Goal: Transaction & Acquisition: Purchase product/service

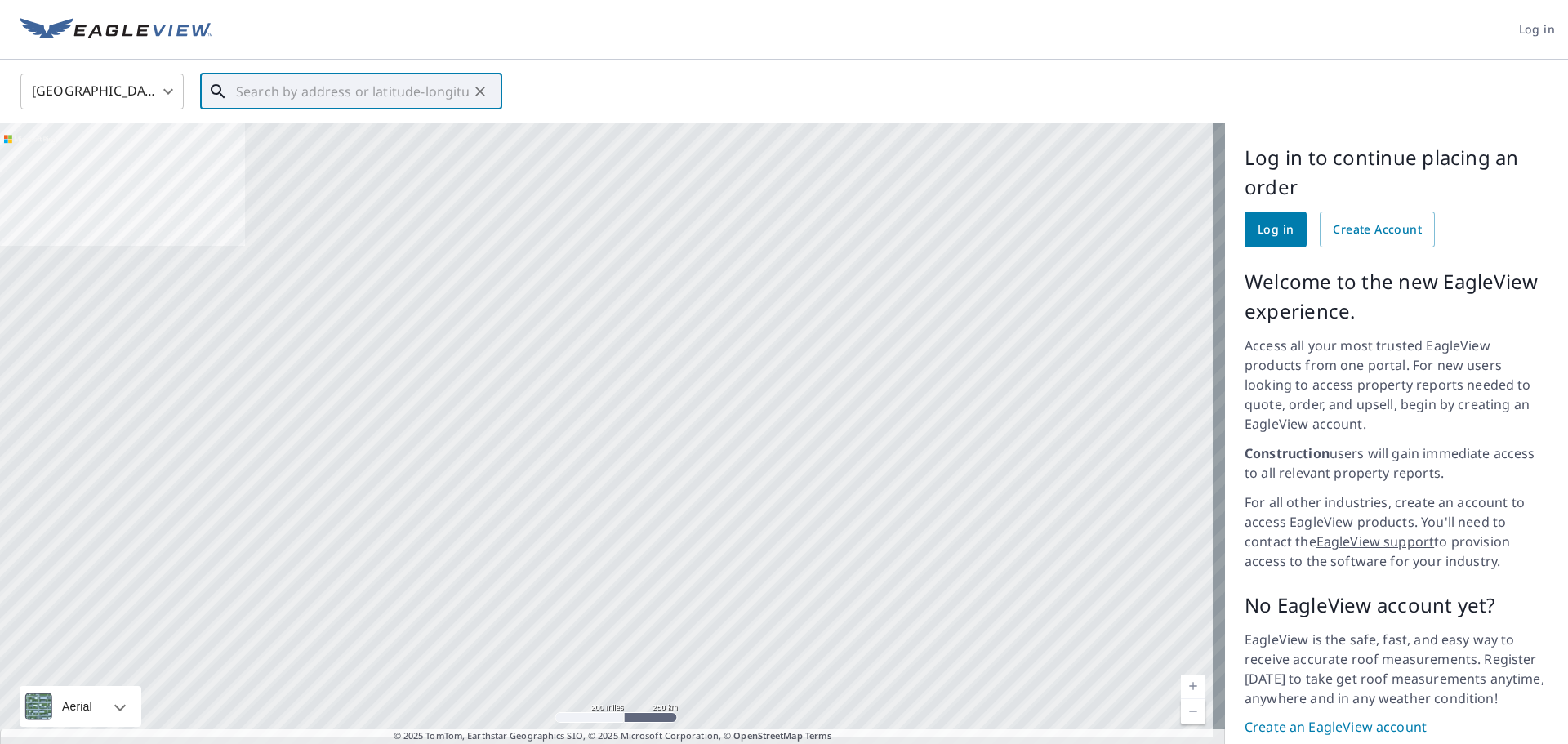
click at [310, 83] on input "text" at bounding box center [352, 91] width 233 height 45
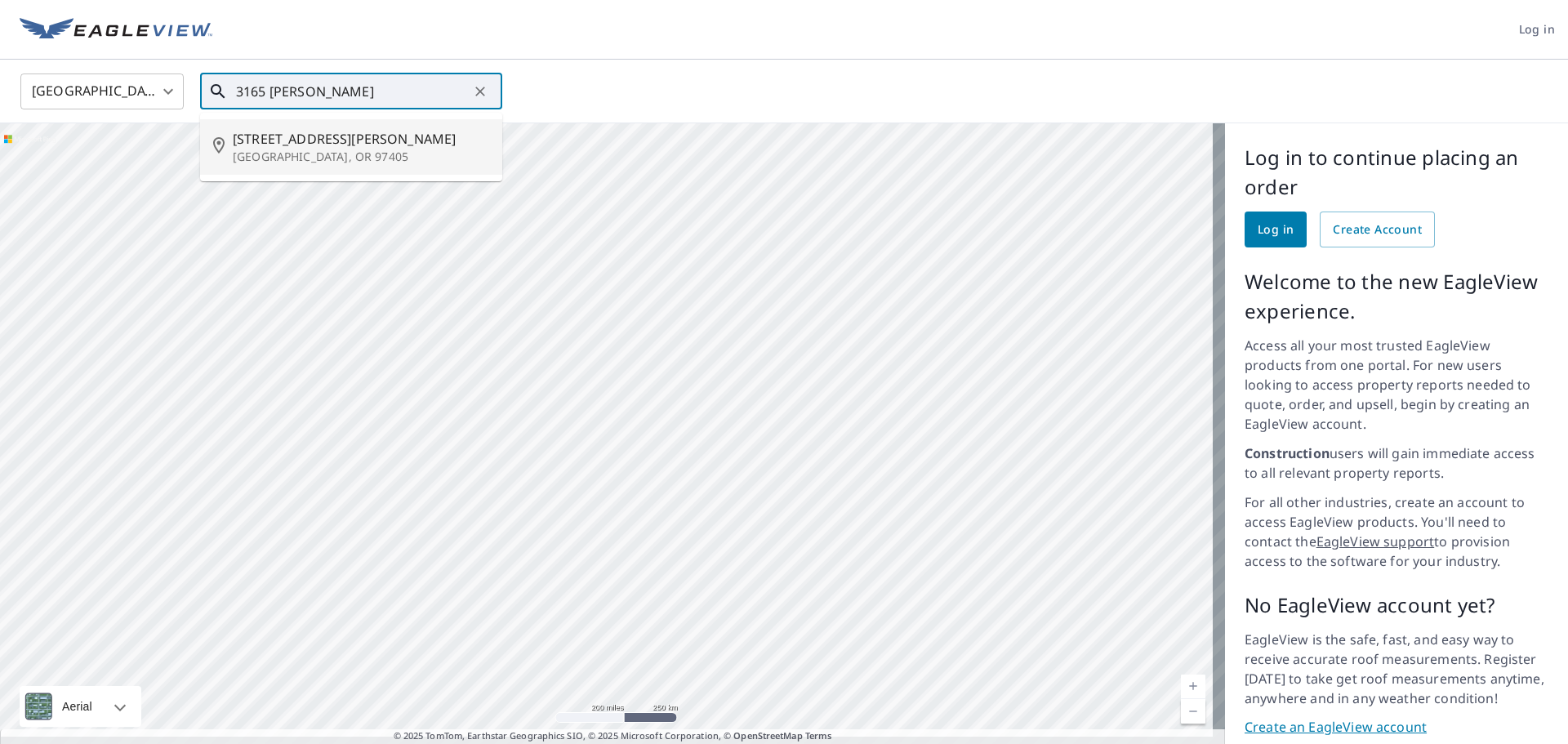
click at [278, 143] on span "[STREET_ADDRESS][PERSON_NAME]" at bounding box center [360, 139] width 256 height 19
type input "3165 Mcnaull Dr Eugene, OR 97405"
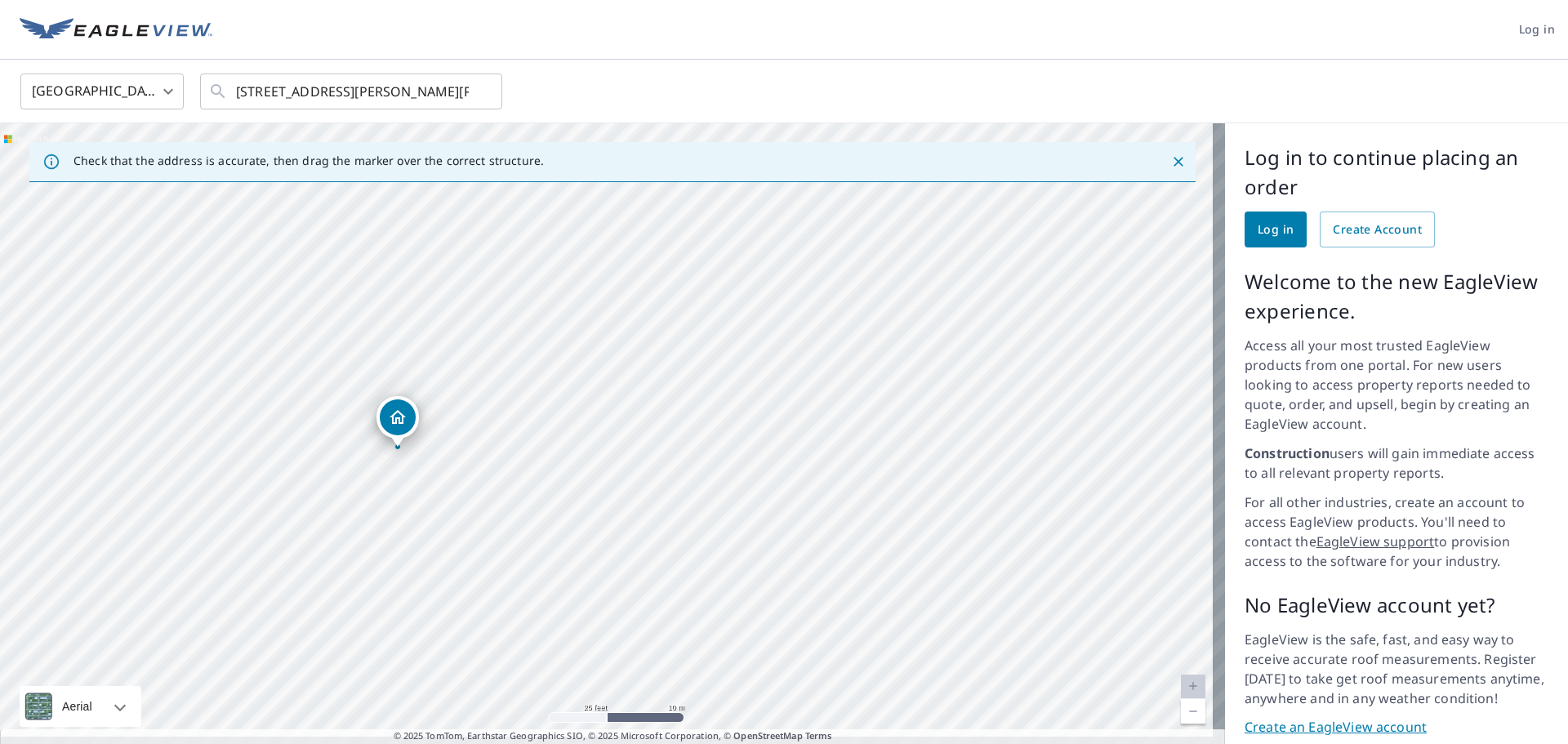
click at [1248, 217] on link "Log in" at bounding box center [1275, 229] width 62 height 36
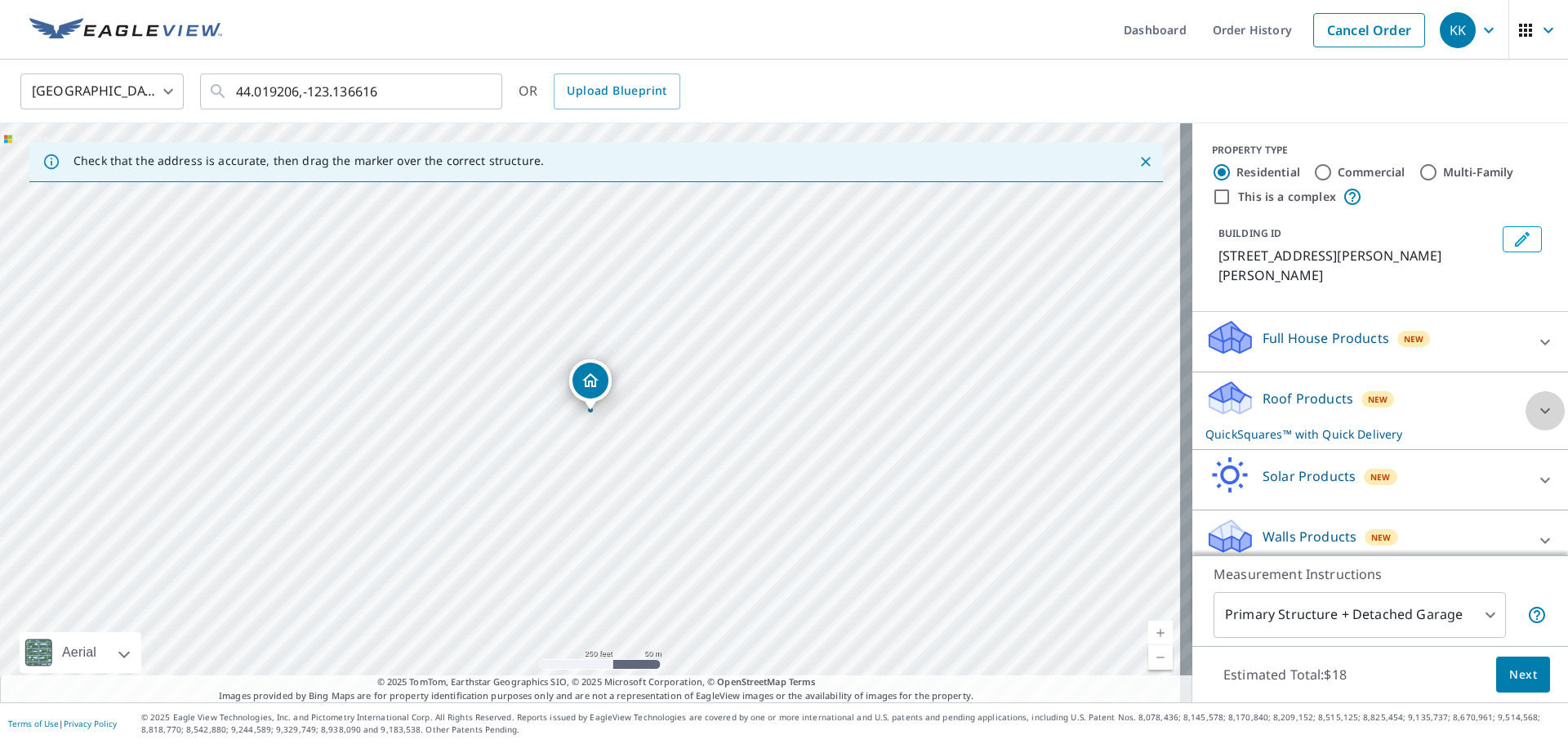
click at [1536, 401] on icon at bounding box center [1545, 411] width 19 height 19
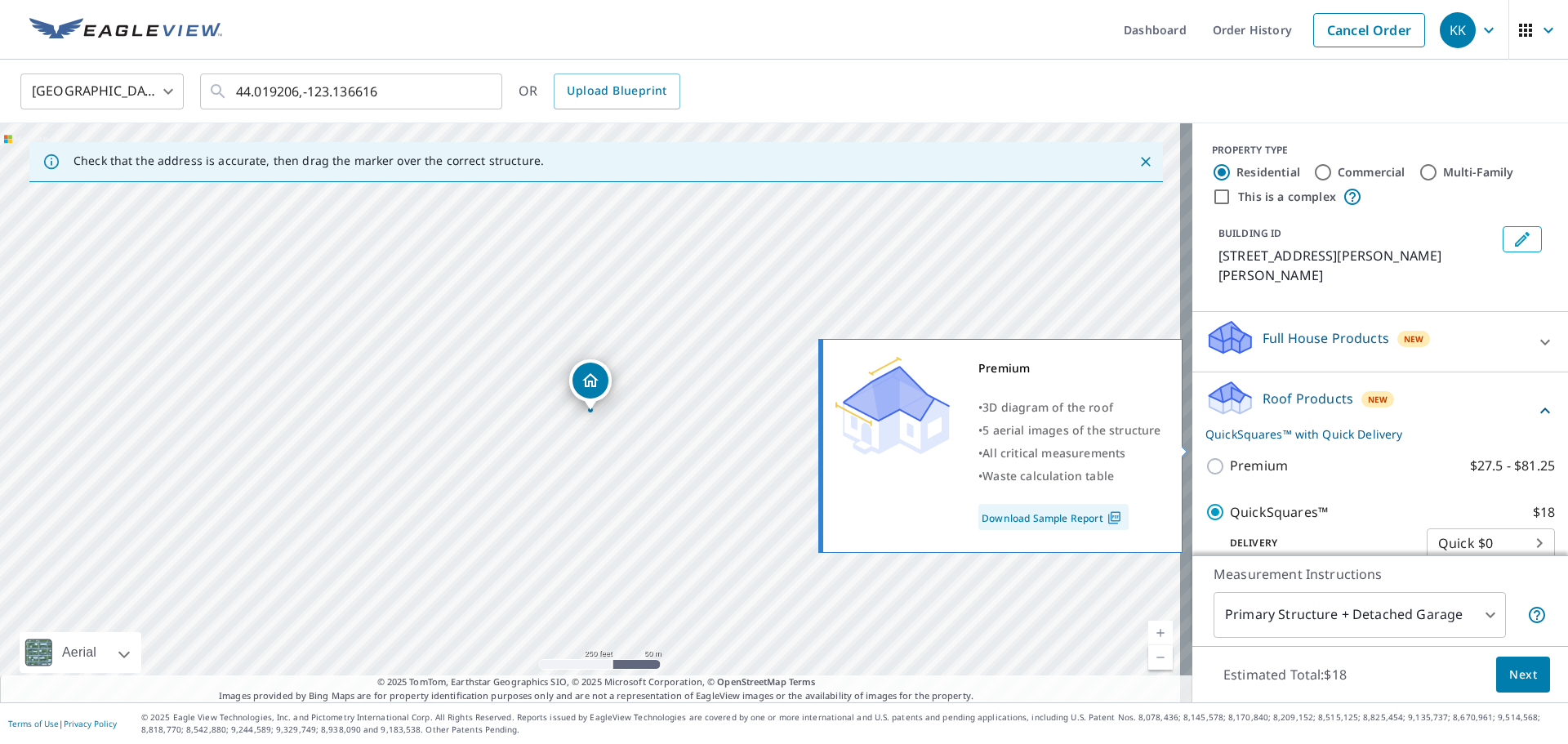
click at [1207, 456] on input "Premium $27.5 - $81.25" at bounding box center [1217, 466] width 24 height 19
checkbox input "true"
checkbox input "false"
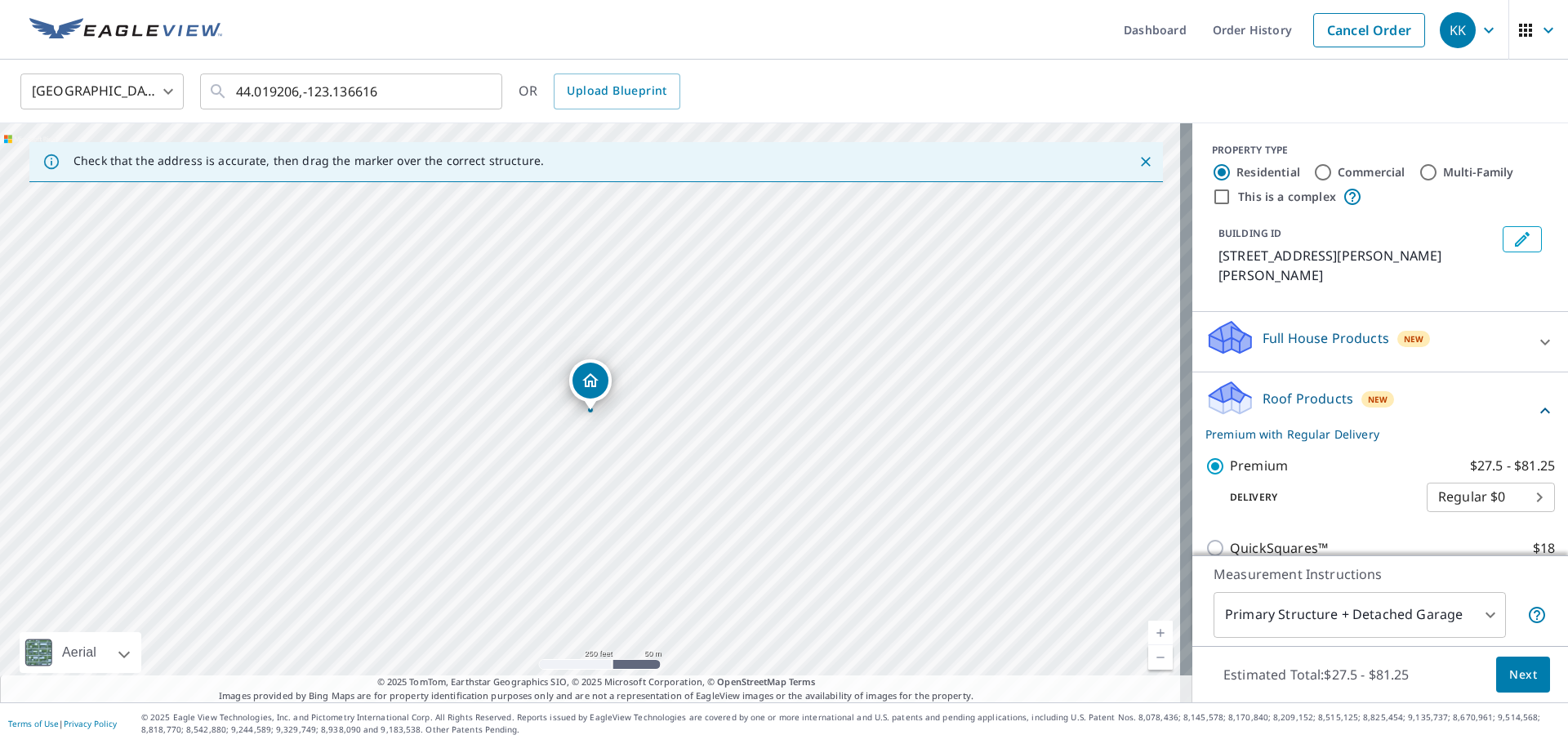
click at [1509, 671] on span "Next" at bounding box center [1523, 674] width 28 height 20
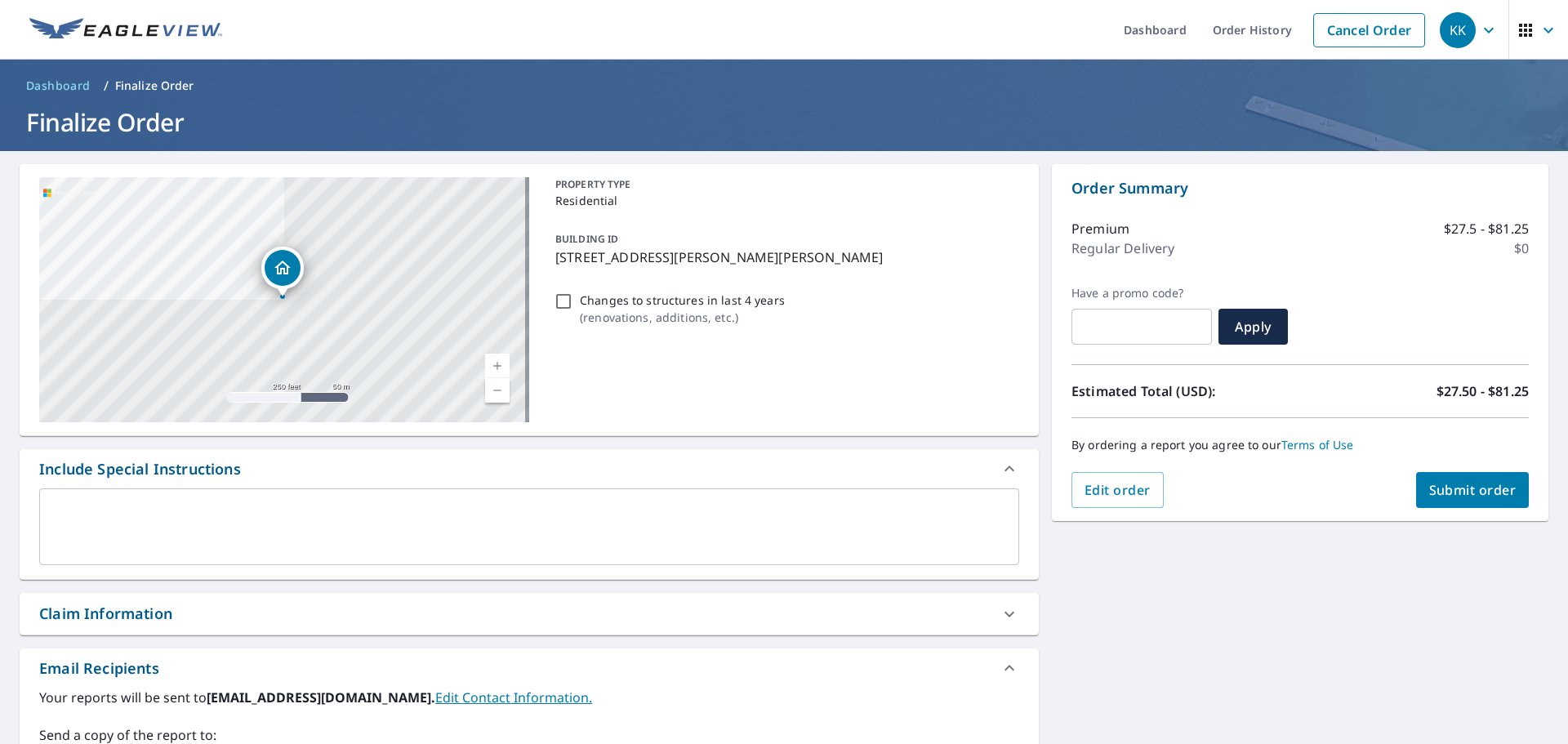
click at [1457, 494] on span "Submit order" at bounding box center [1473, 490] width 87 height 18
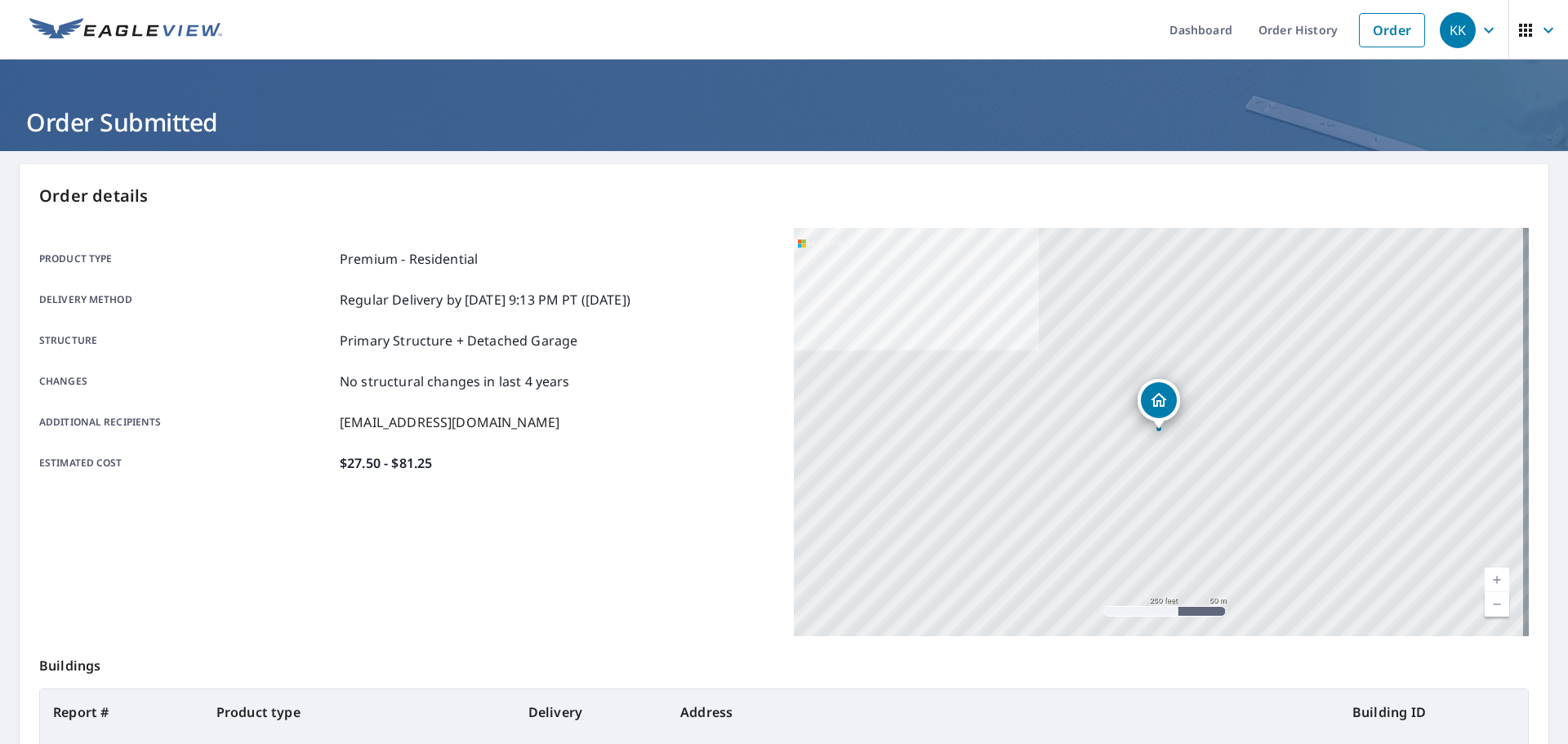
click at [1484, 29] on icon "button" at bounding box center [1488, 30] width 10 height 6
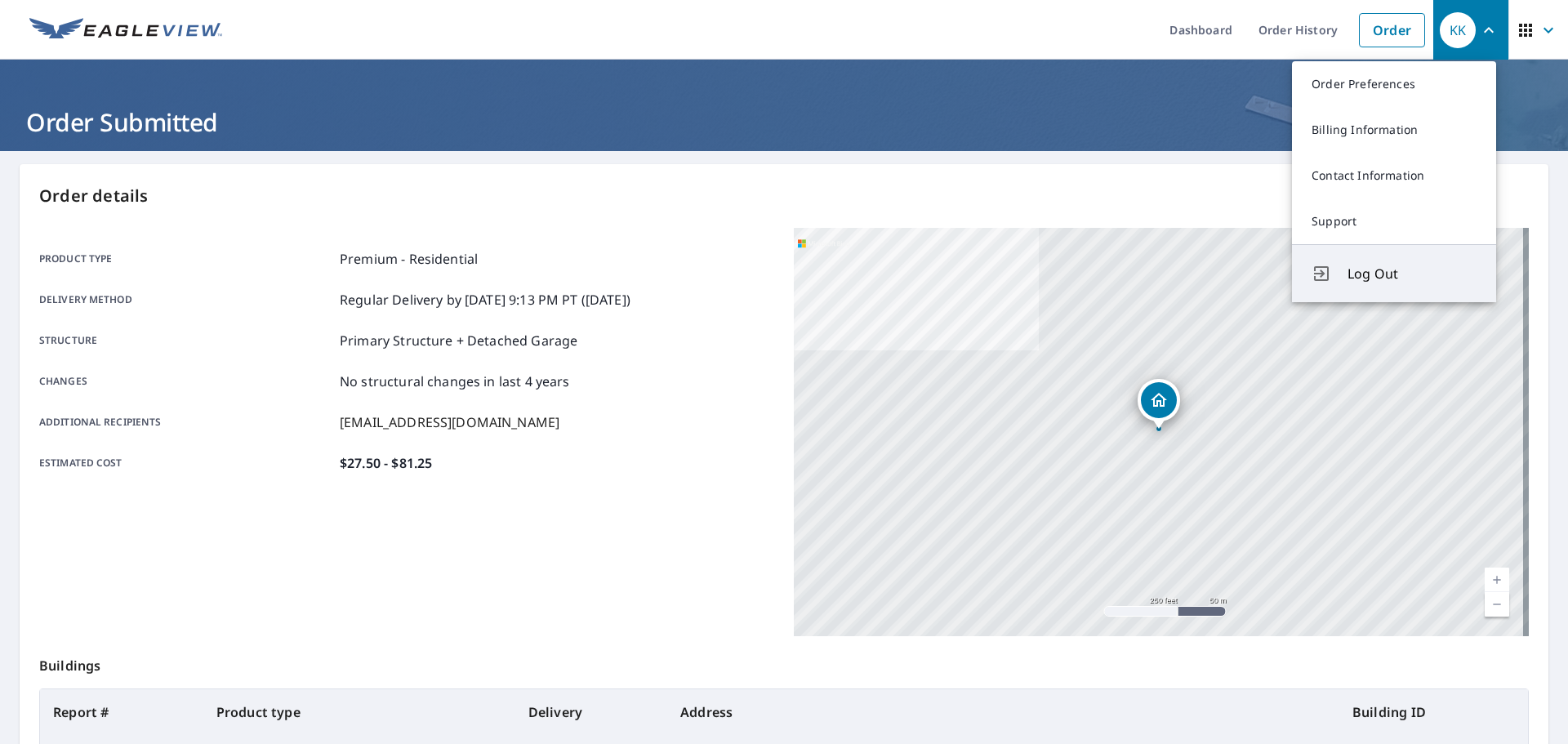
click at [1399, 270] on span "Log Out" at bounding box center [1412, 274] width 129 height 19
